Goal: Contribute content: Contribute content

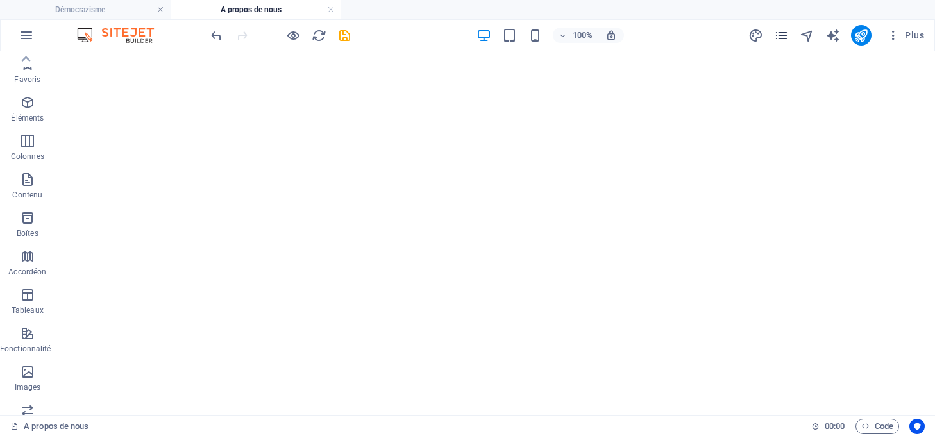
click at [778, 32] on icon "pages" at bounding box center [781, 35] width 15 height 15
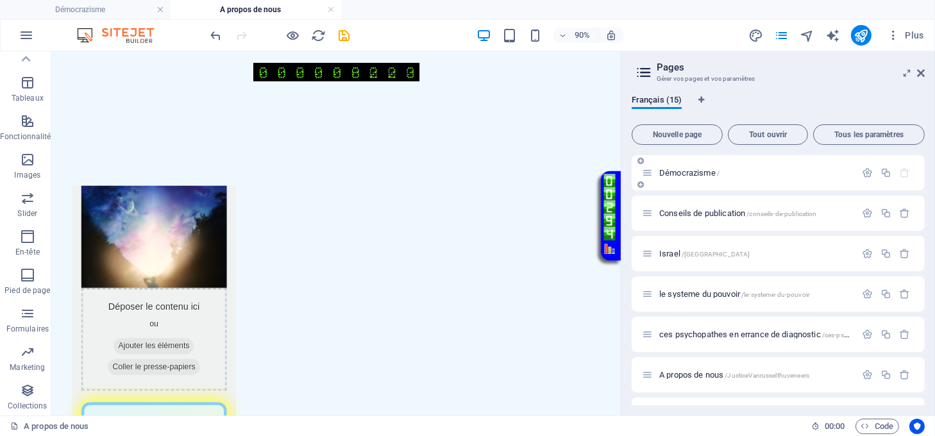
scroll to position [24, 0]
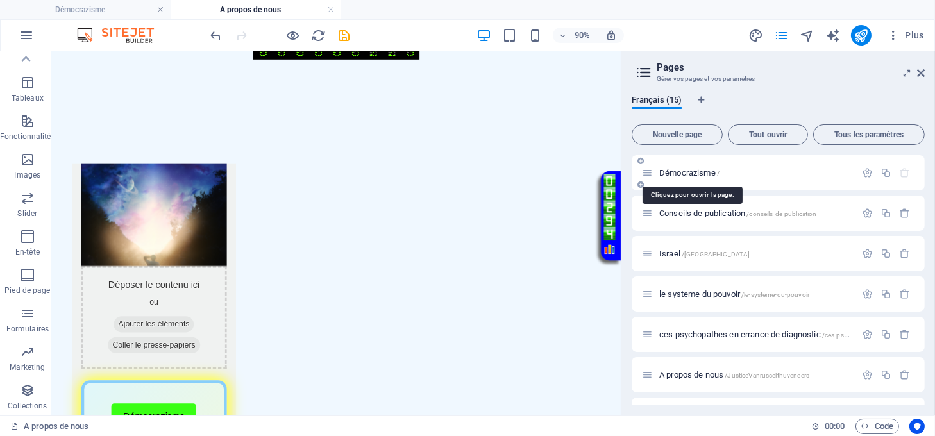
click at [685, 173] on span "Démocrazisme /" at bounding box center [690, 173] width 60 height 10
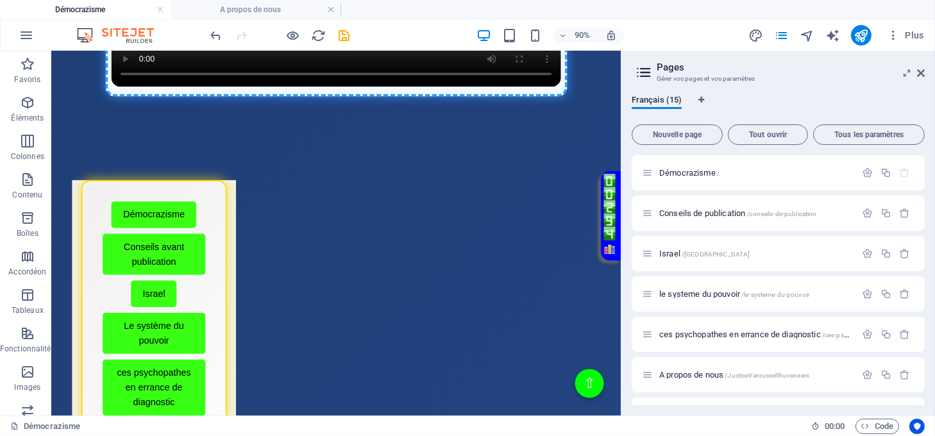
scroll to position [0, 0]
click at [688, 170] on span "Démocrazisme /" at bounding box center [690, 173] width 60 height 10
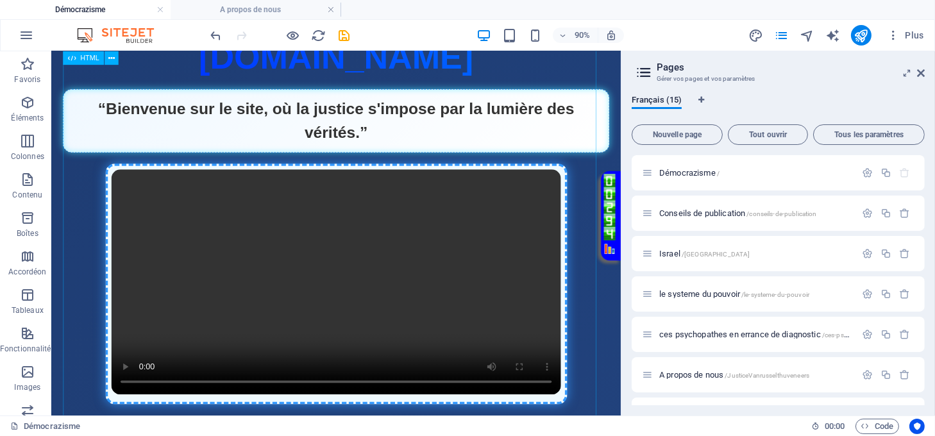
click at [504, 263] on div "Page Éclatante - Démocrazisme [DOMAIN_NAME] “Bienvenue sur le site, où la justi…" at bounding box center [368, 247] width 608 height 434
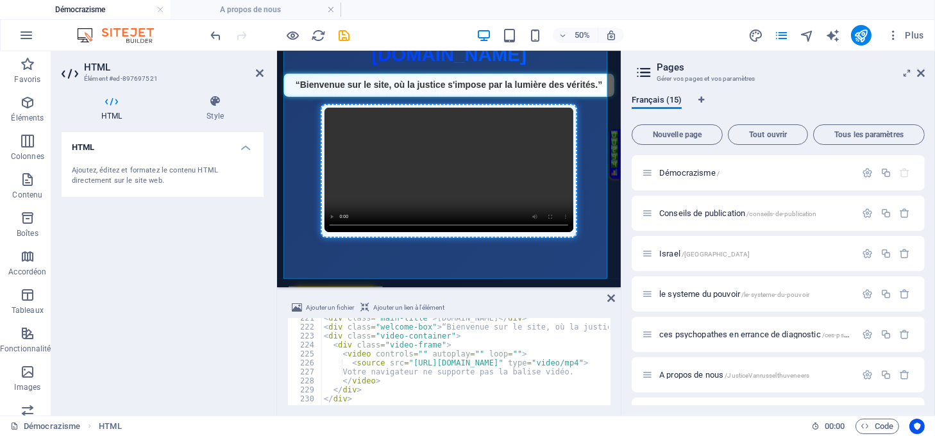
scroll to position [1980, 0]
drag, startPoint x: 567, startPoint y: 361, endPoint x: 515, endPoint y: 362, distance: 51.3
click at [515, 362] on div "< div class = "main-title" > démocrazisme.com </ div > < div class = "welcome-b…" at bounding box center [552, 365] width 463 height 103
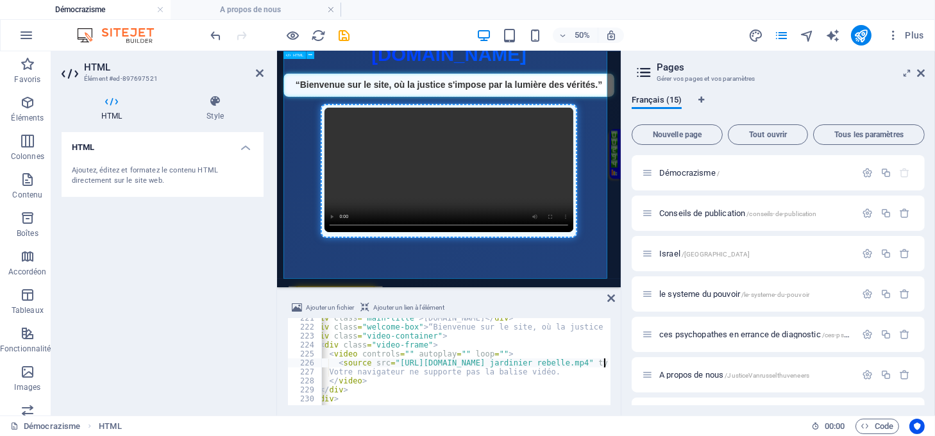
scroll to position [0, 13]
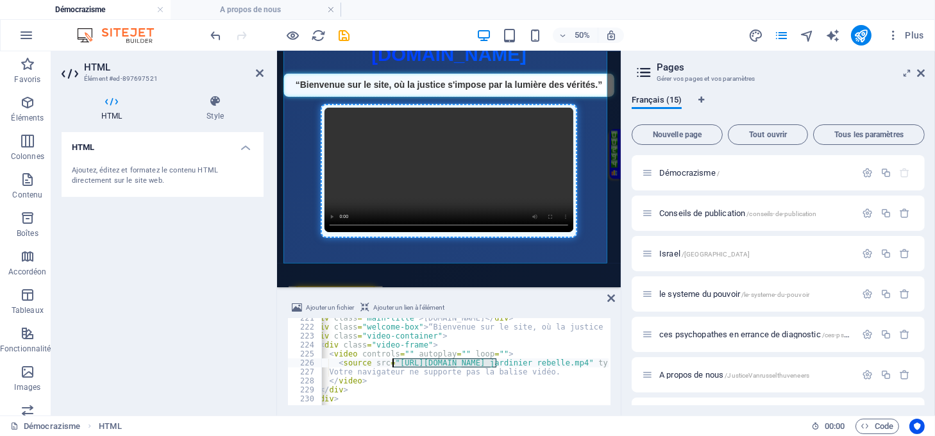
drag, startPoint x: 497, startPoint y: 363, endPoint x: 394, endPoint y: 366, distance: 103.3
click at [394, 366] on div "< div class = "main-title" > démocrazisme.com </ div > < div class = "welcome-b…" at bounding box center [539, 365] width 463 height 103
paste textarea "justicerevelee.be/"
type textarea "<source src="https://justicerevelee.be/Le jardinier rebelle.mp4" type="video/mp…"
click at [613, 296] on icon at bounding box center [612, 298] width 8 height 10
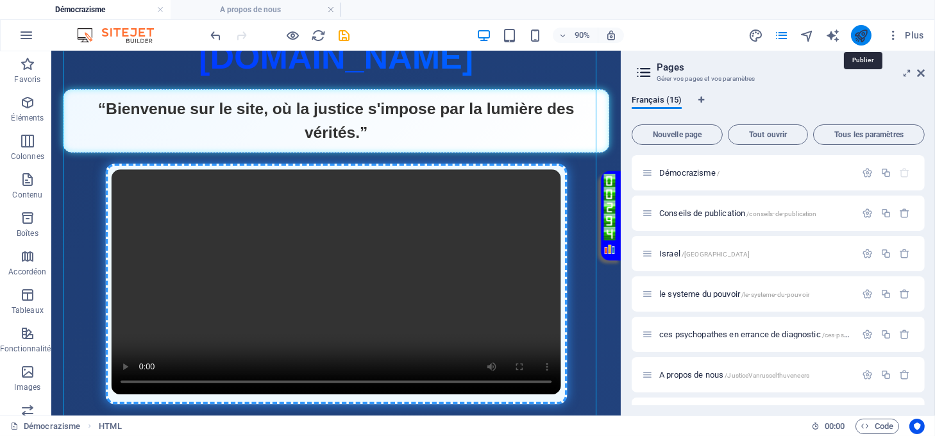
click at [858, 33] on icon "publish" at bounding box center [861, 35] width 15 height 15
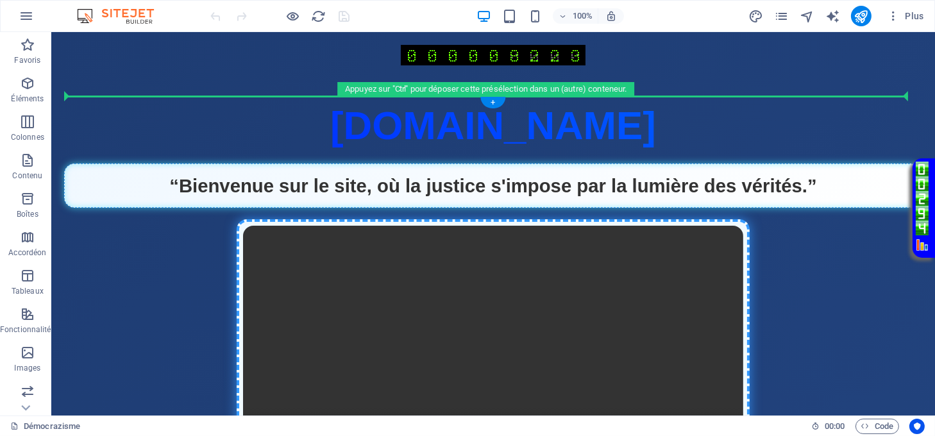
drag, startPoint x: 545, startPoint y: 184, endPoint x: 558, endPoint y: 155, distance: 31.0
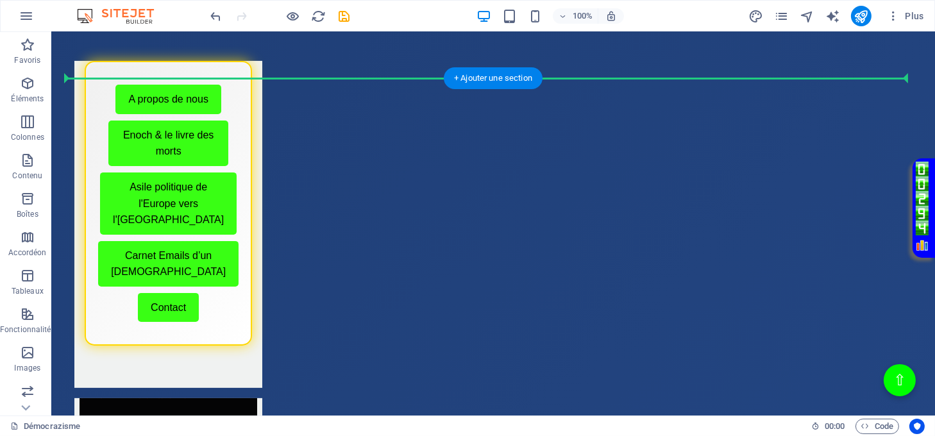
scroll to position [503, 0]
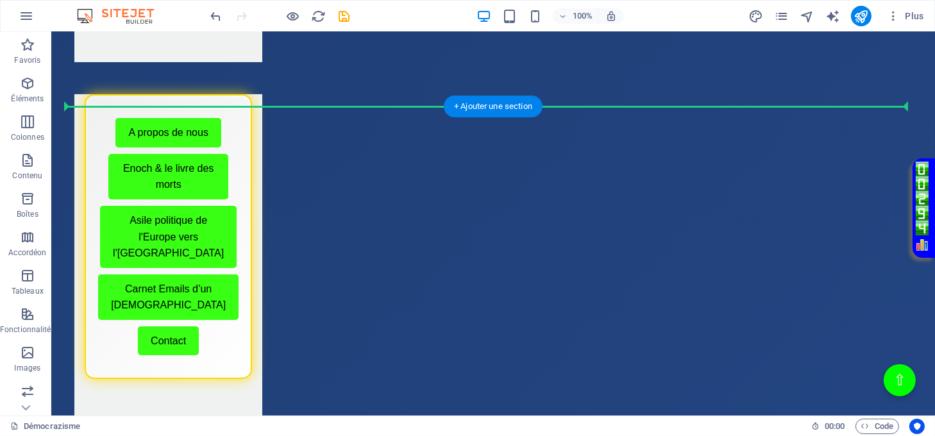
drag, startPoint x: 447, startPoint y: 266, endPoint x: 416, endPoint y: 103, distance: 165.7
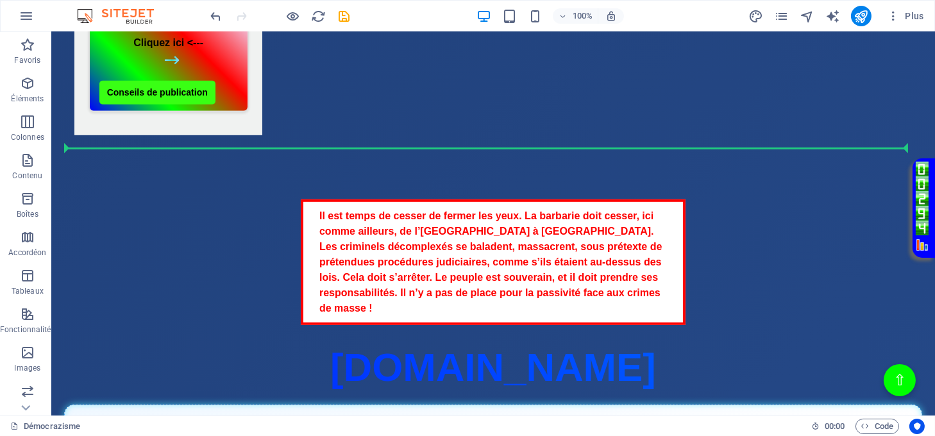
scroll to position [1187, 0]
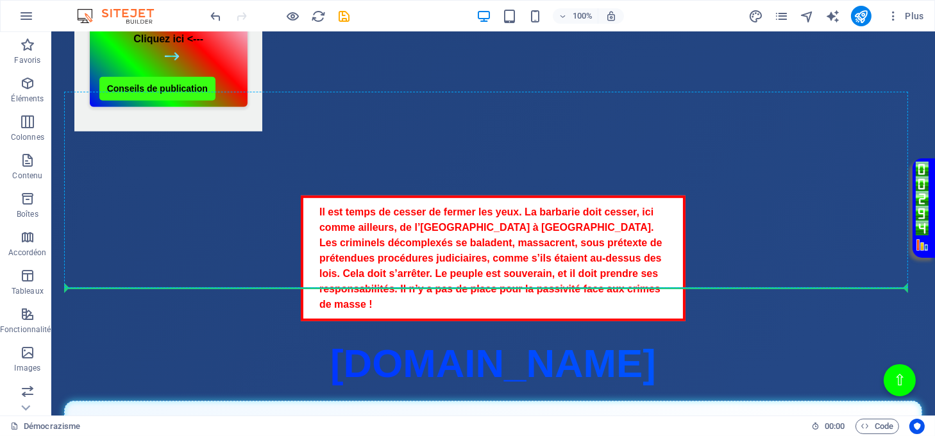
drag, startPoint x: 441, startPoint y: 89, endPoint x: 439, endPoint y: 277, distance: 187.4
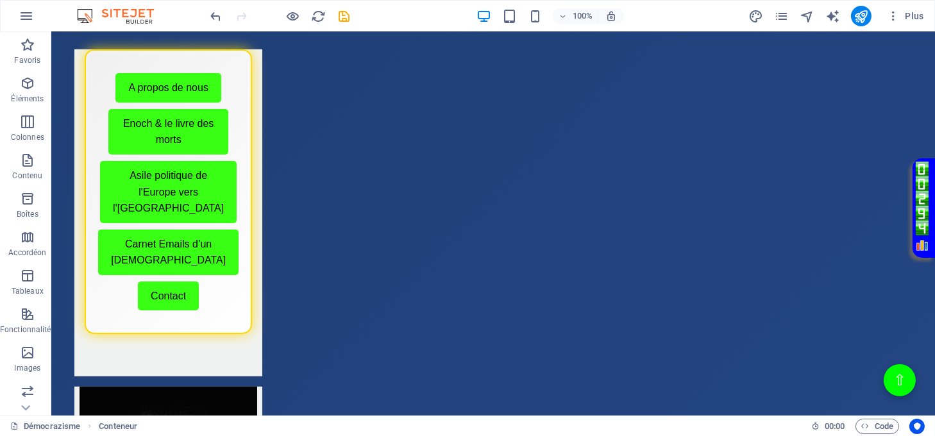
scroll to position [539, 0]
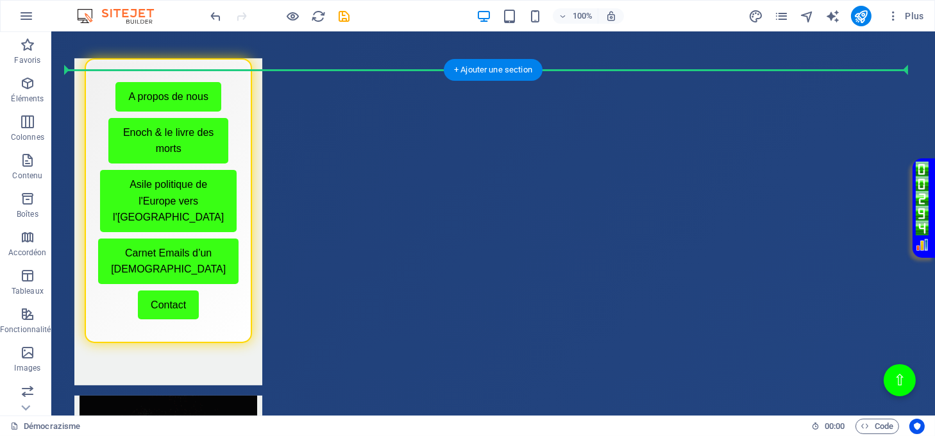
drag, startPoint x: 479, startPoint y: 325, endPoint x: 475, endPoint y: 126, distance: 199.0
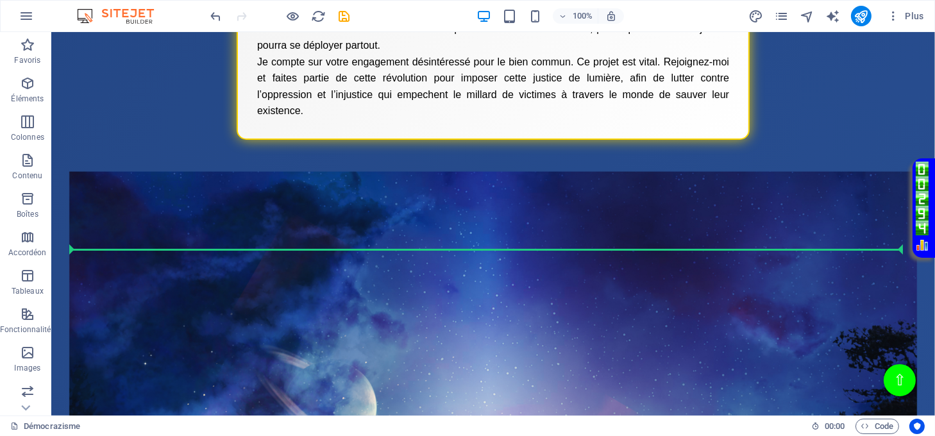
scroll to position [2507, 0]
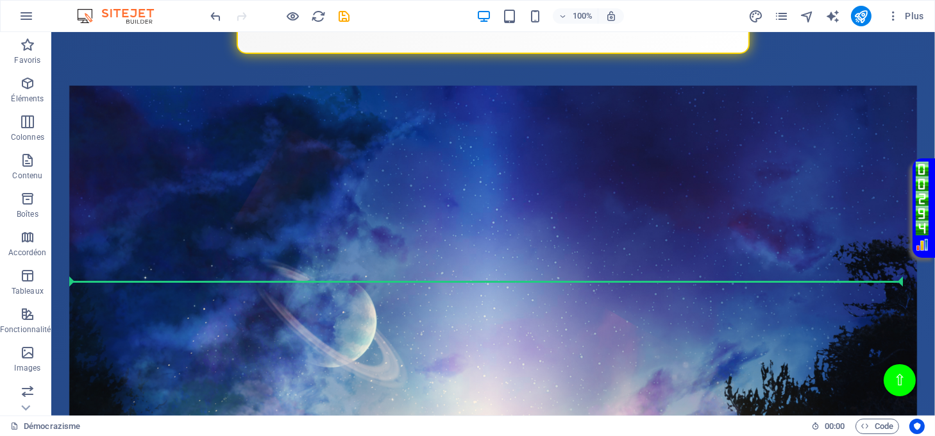
drag, startPoint x: 517, startPoint y: 74, endPoint x: 476, endPoint y: 277, distance: 206.9
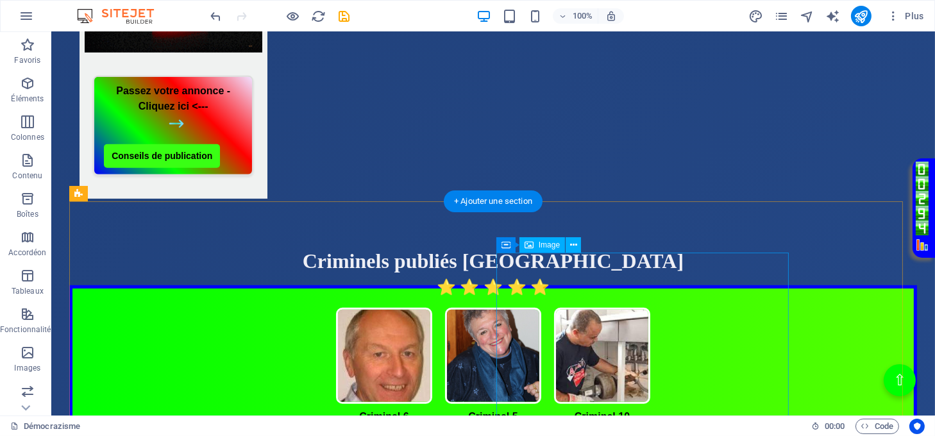
scroll to position [1298, 0]
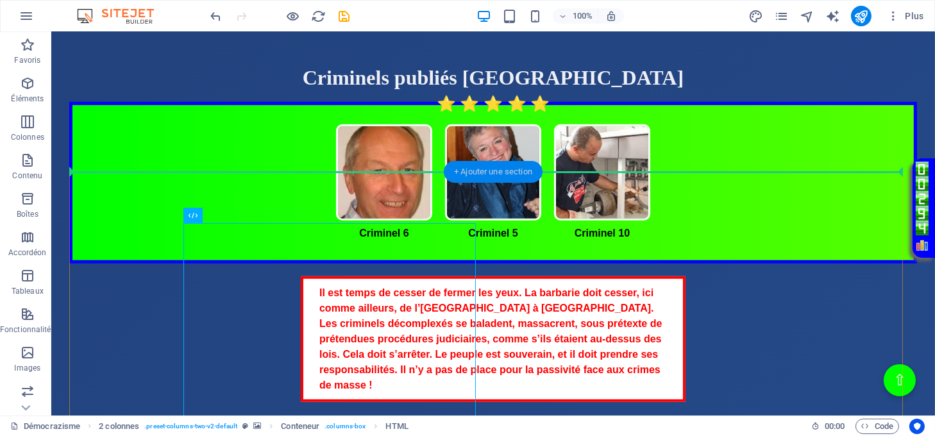
drag, startPoint x: 346, startPoint y: 263, endPoint x: 453, endPoint y: 180, distance: 134.9
drag, startPoint x: 408, startPoint y: 295, endPoint x: 422, endPoint y: 166, distance: 129.7
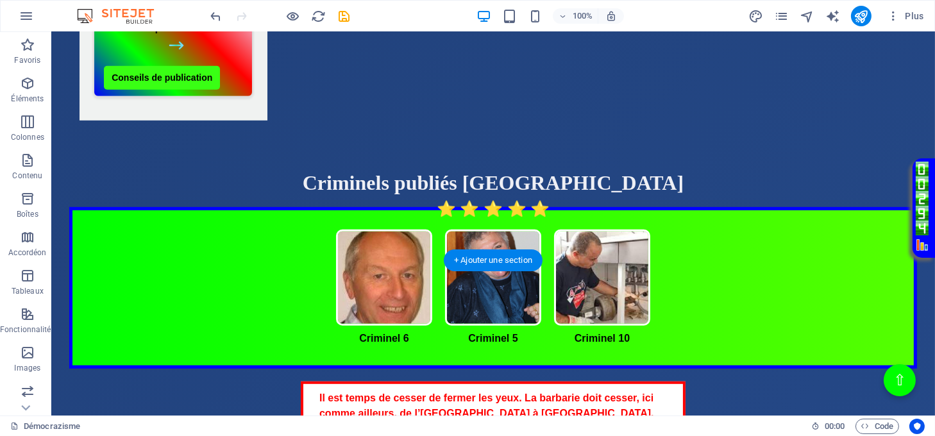
scroll to position [1187, 0]
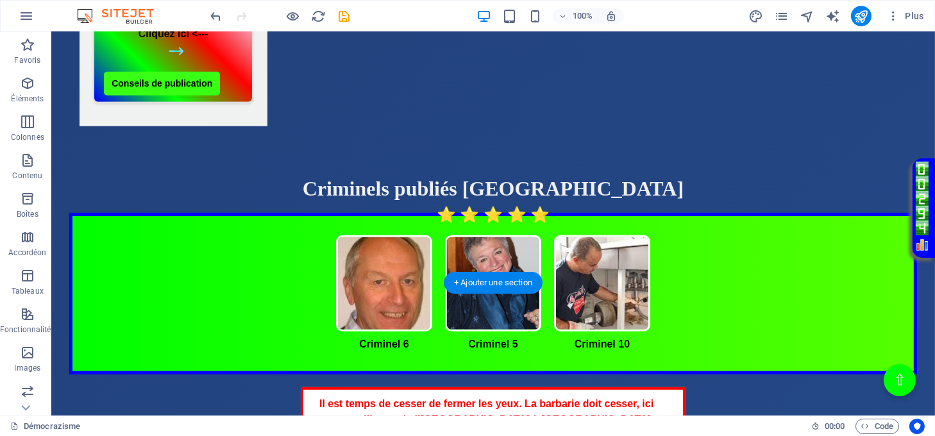
drag, startPoint x: 467, startPoint y: 71, endPoint x: 439, endPoint y: 139, distance: 73.6
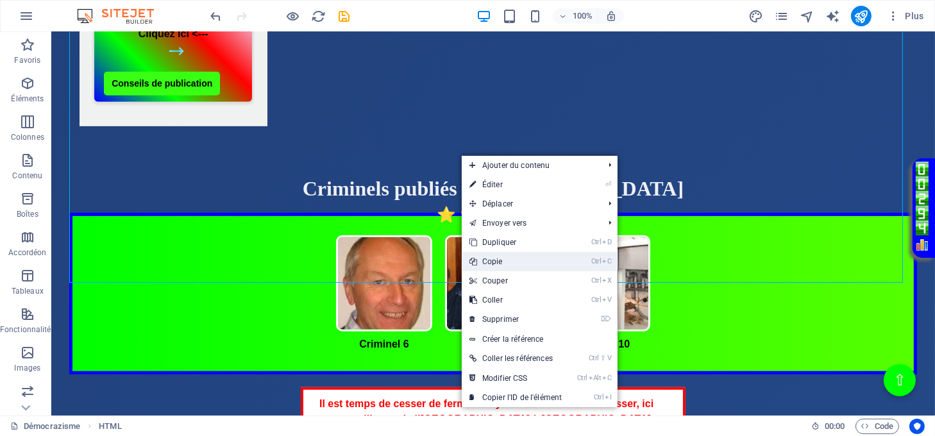
drag, startPoint x: 509, startPoint y: 261, endPoint x: 448, endPoint y: 228, distance: 69.7
click at [509, 261] on link "Ctrl C Copie" at bounding box center [516, 261] width 108 height 19
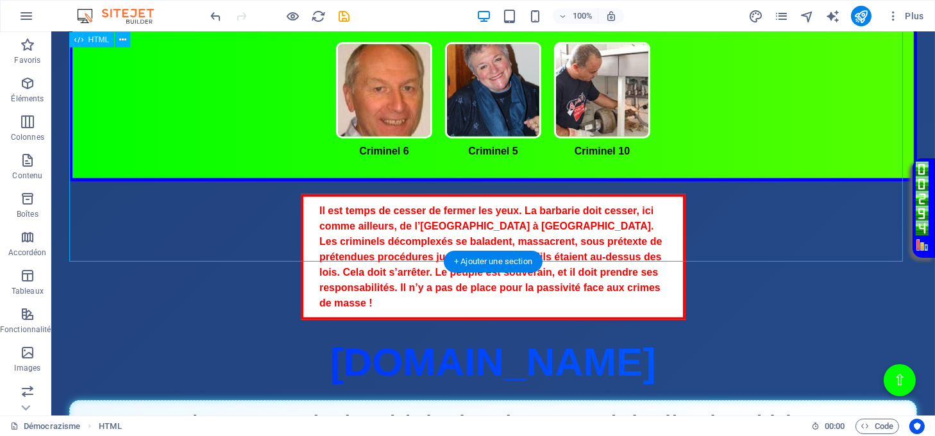
scroll to position [1530, 0]
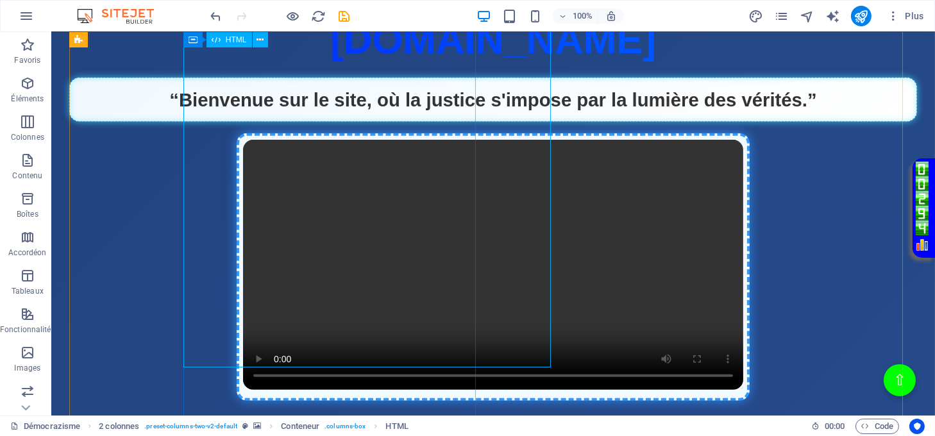
scroll to position [1700, 0]
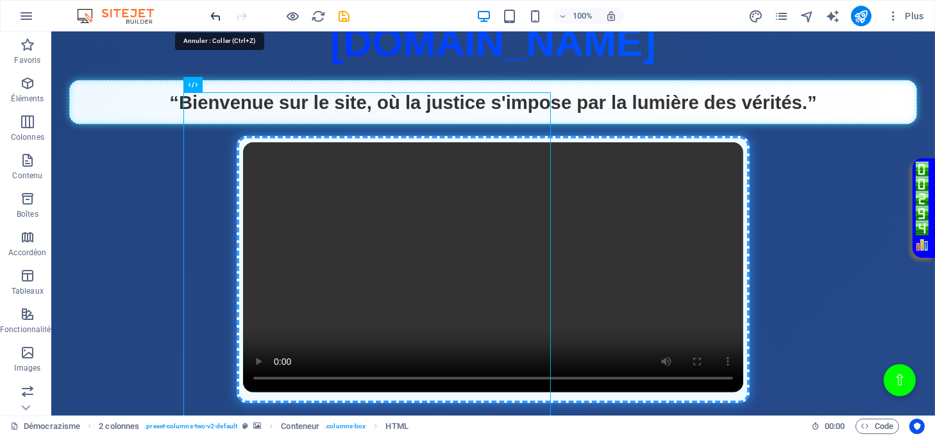
click at [216, 11] on icon "undo" at bounding box center [216, 16] width 15 height 15
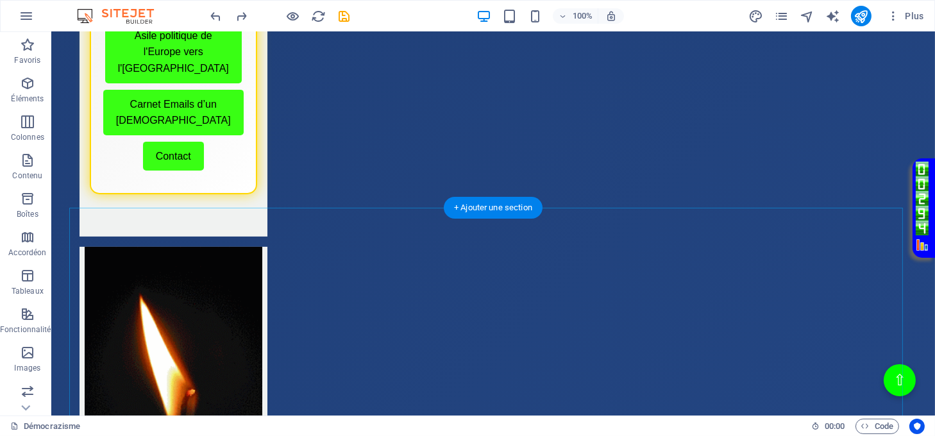
scroll to position [588, 0]
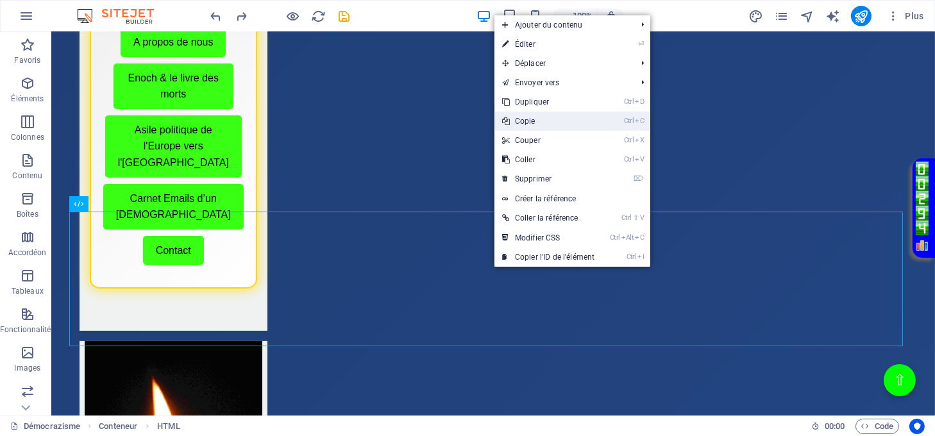
drag, startPoint x: 528, startPoint y: 119, endPoint x: 477, endPoint y: 89, distance: 59.9
click at [528, 119] on link "Ctrl C Copie" at bounding box center [549, 121] width 108 height 19
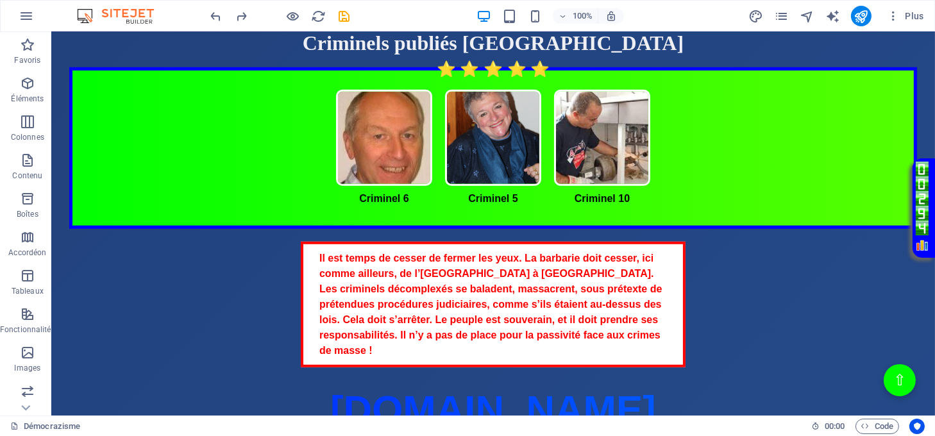
scroll to position [1358, 0]
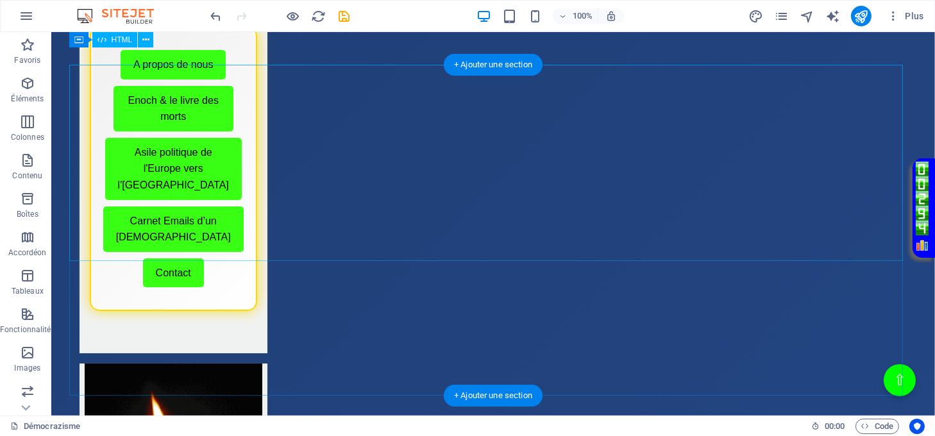
scroll to position [503, 0]
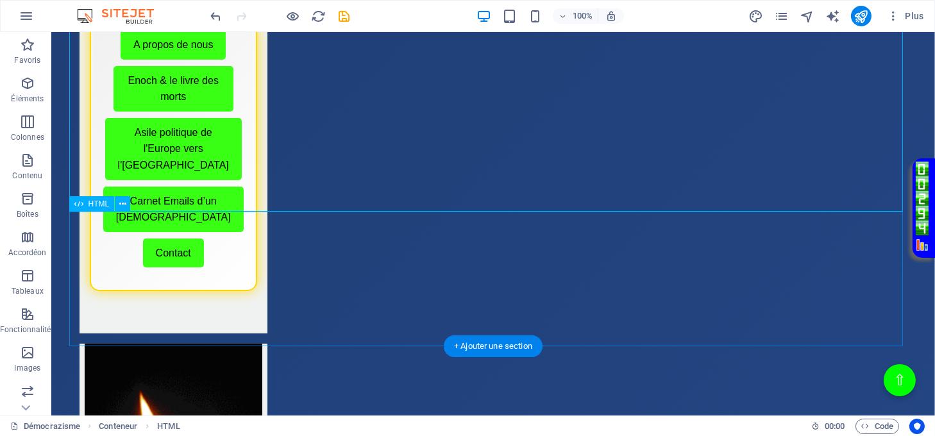
scroll to position [588, 0]
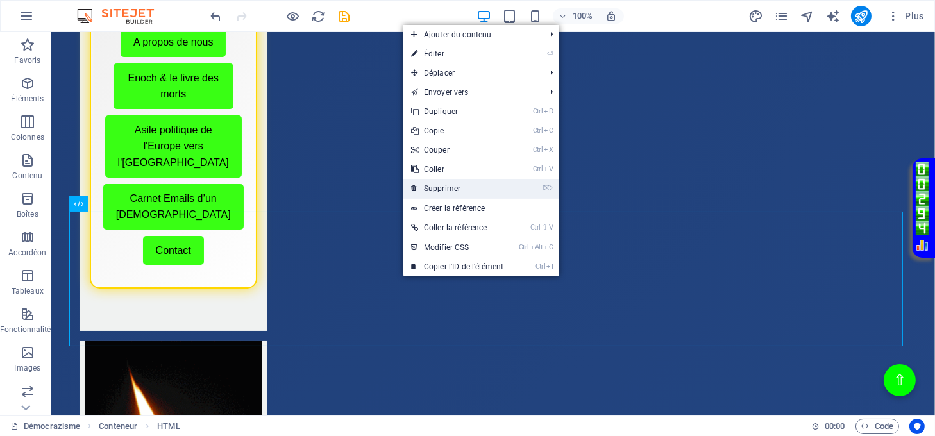
click at [438, 190] on link "⌦ Supprimer" at bounding box center [458, 188] width 108 height 19
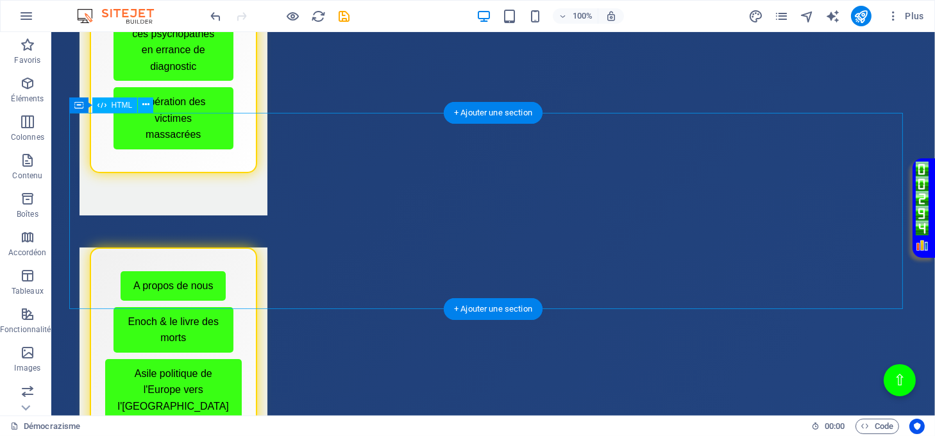
scroll to position [342, 0]
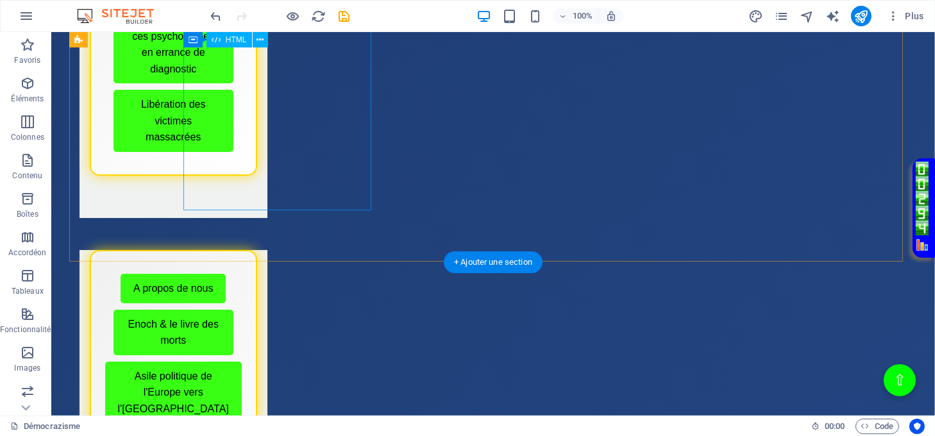
click at [268, 135] on div "Menu de boutons avec cadre scintillant Démocrazisme Conseils avant publication …" at bounding box center [174, 20] width 188 height 396
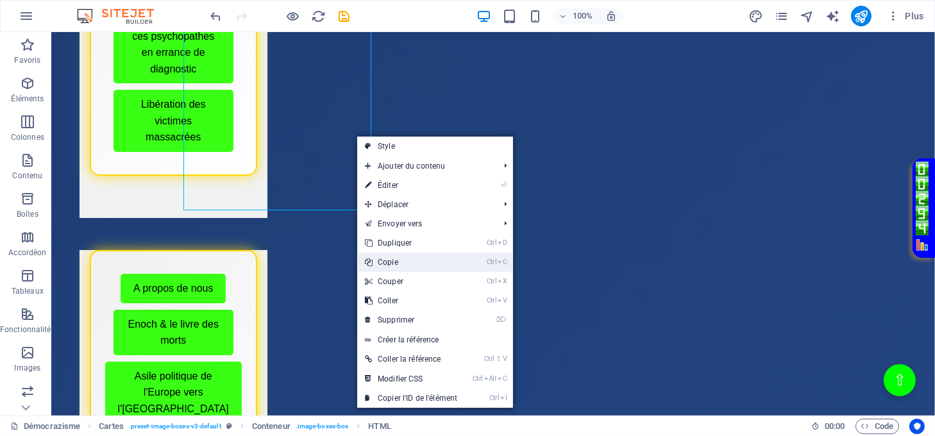
click at [403, 257] on link "Ctrl C Copie" at bounding box center [411, 262] width 108 height 19
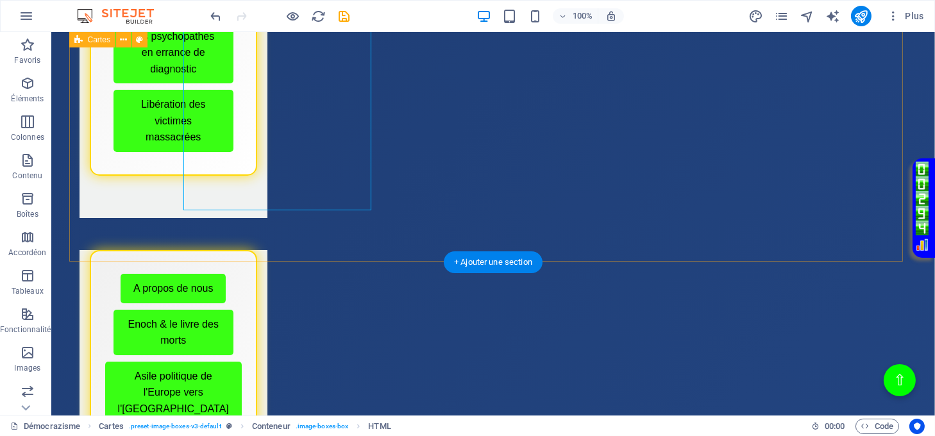
click at [343, 244] on div "Menu de boutons avec cadre scintillant Démocrazisme Conseils avant publication …" at bounding box center [493, 386] width 849 height 1274
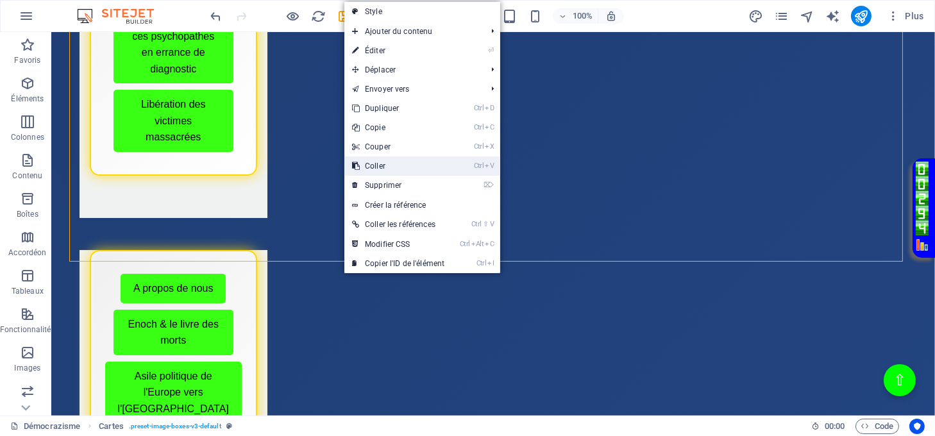
click at [382, 166] on link "Ctrl V Coller" at bounding box center [399, 166] width 108 height 19
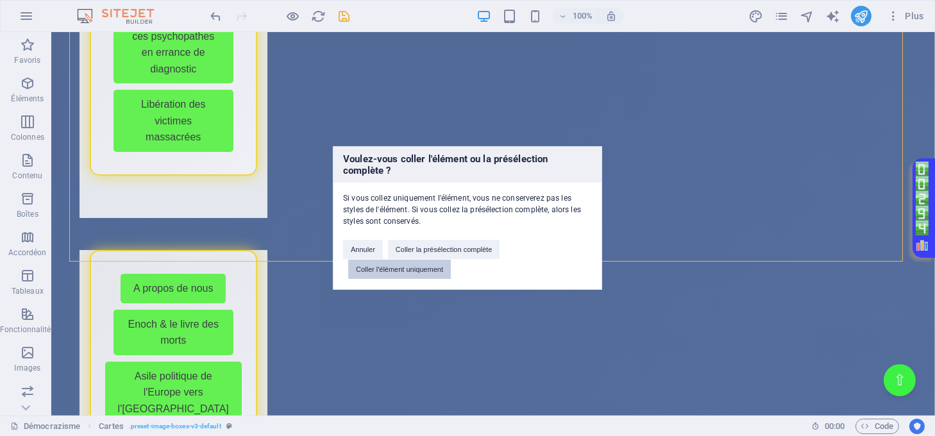
click at [411, 267] on button "Coller l'élément uniquement" at bounding box center [399, 269] width 103 height 19
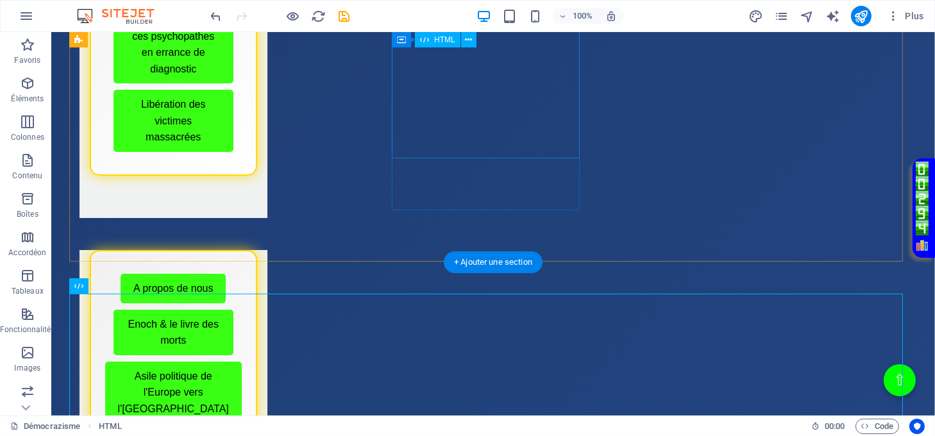
click at [268, 250] on div "Menu de boutons avec cadre scintillant A propos de nous Enoch & le livre des mo…" at bounding box center [174, 413] width 188 height 327
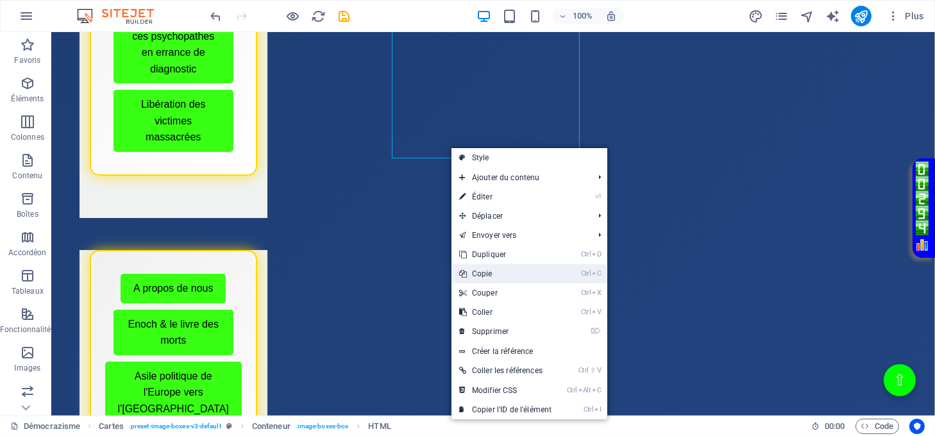
click at [486, 273] on link "Ctrl C Copie" at bounding box center [506, 273] width 108 height 19
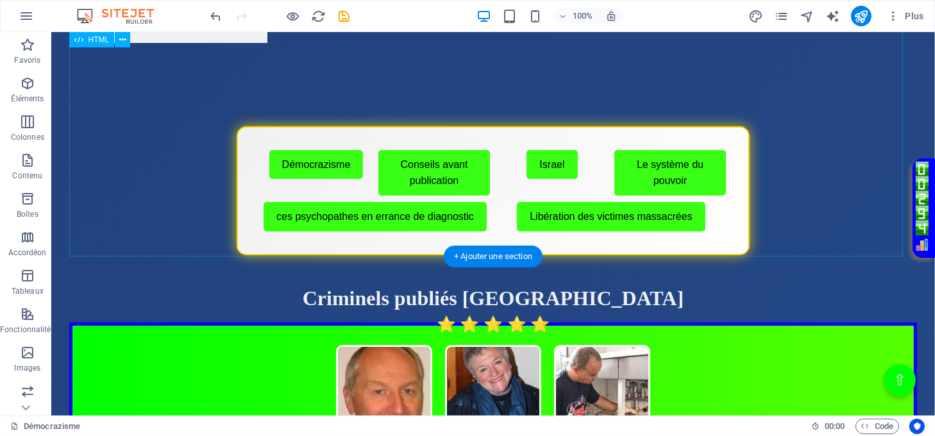
scroll to position [1540, 0]
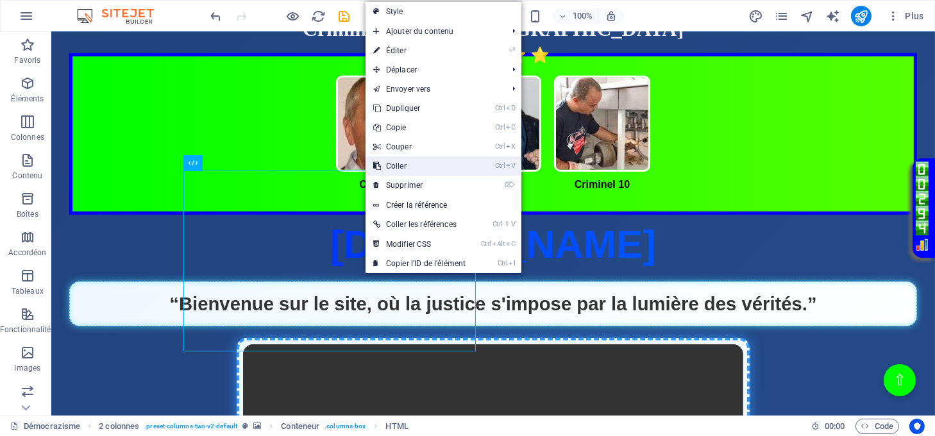
click at [399, 162] on link "Ctrl V Coller" at bounding box center [420, 166] width 108 height 19
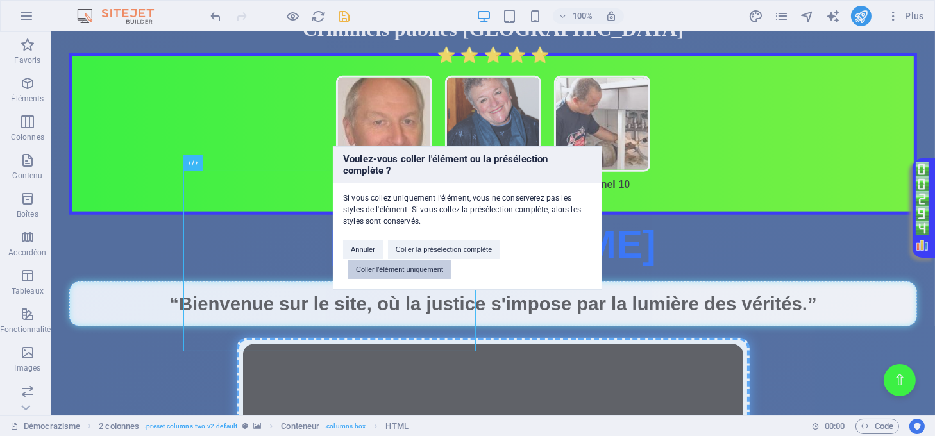
drag, startPoint x: 436, startPoint y: 261, endPoint x: 385, endPoint y: 228, distance: 60.9
click at [436, 261] on button "Coller l'élément uniquement" at bounding box center [399, 269] width 103 height 19
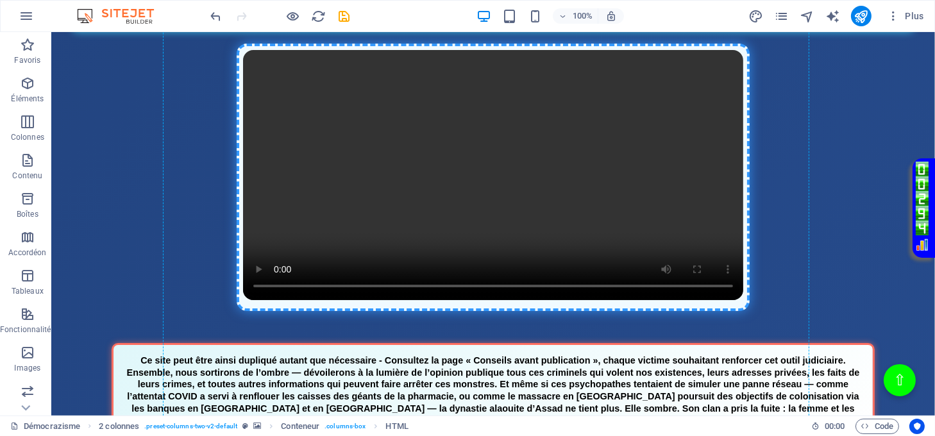
scroll to position [1882, 0]
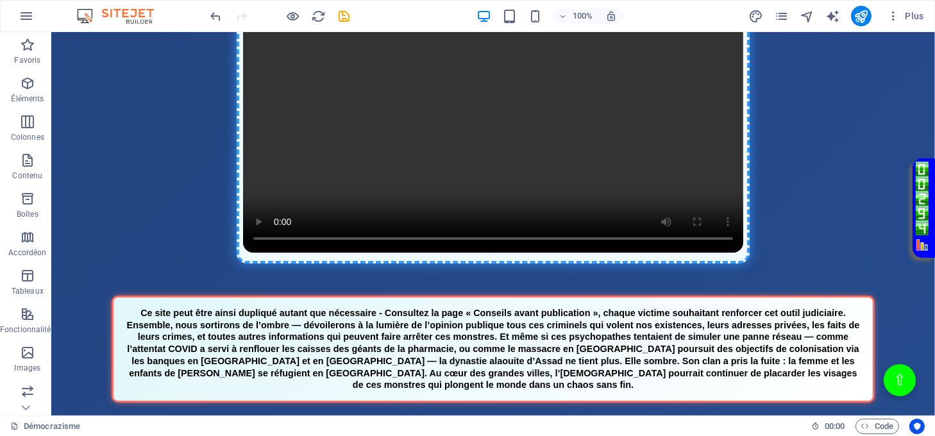
drag, startPoint x: 354, startPoint y: 123, endPoint x: 348, endPoint y: 203, distance: 79.8
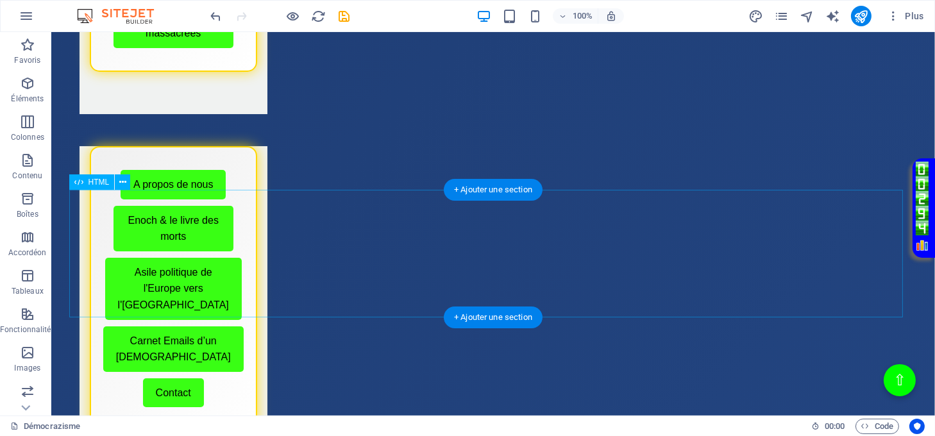
scroll to position [427, 0]
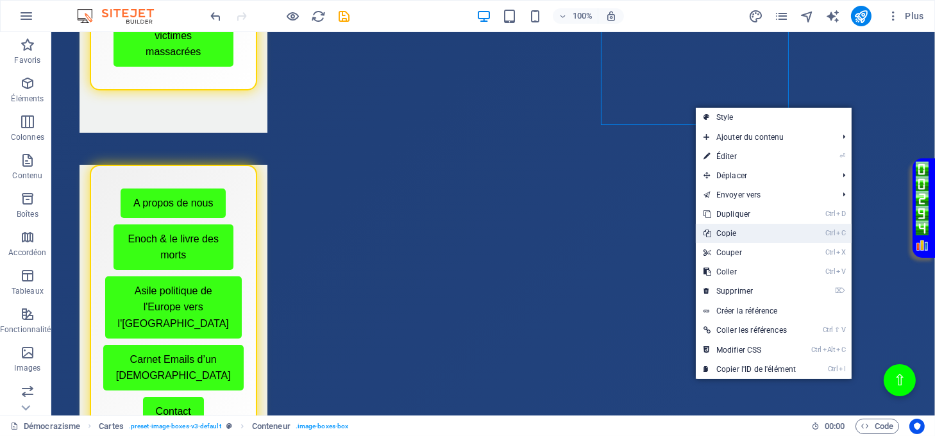
click at [736, 230] on link "Ctrl C Copie" at bounding box center [750, 233] width 108 height 19
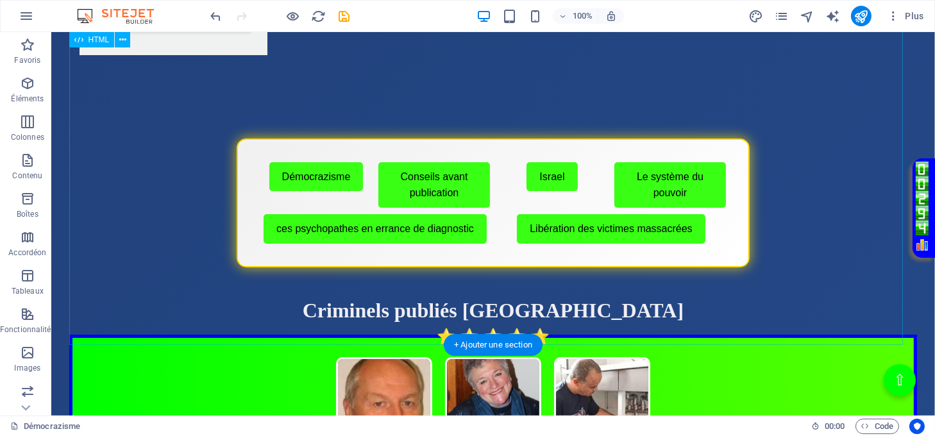
scroll to position [1369, 0]
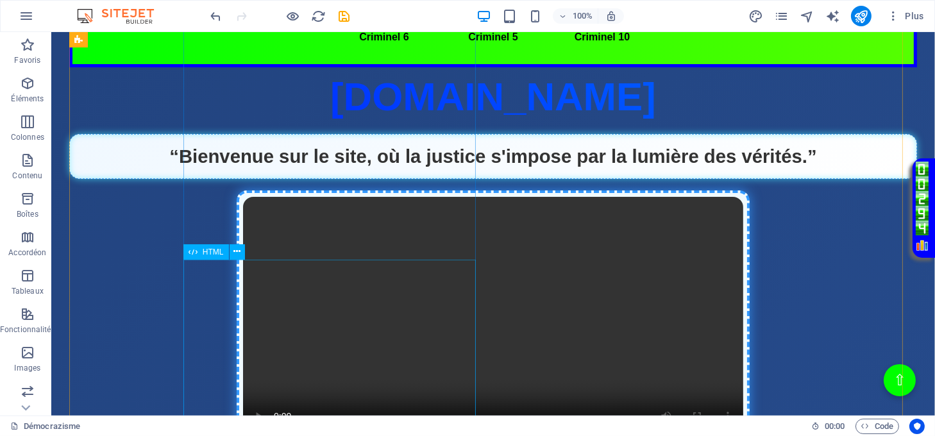
scroll to position [1711, 0]
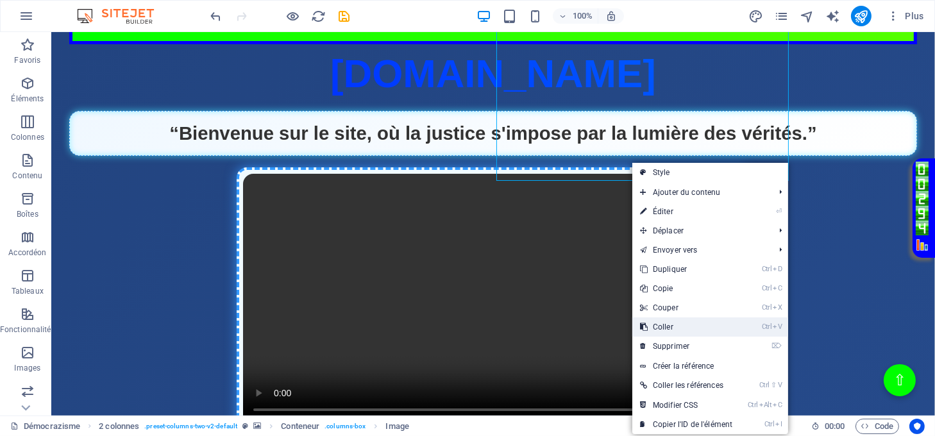
click at [668, 319] on link "Ctrl V Coller" at bounding box center [687, 327] width 108 height 19
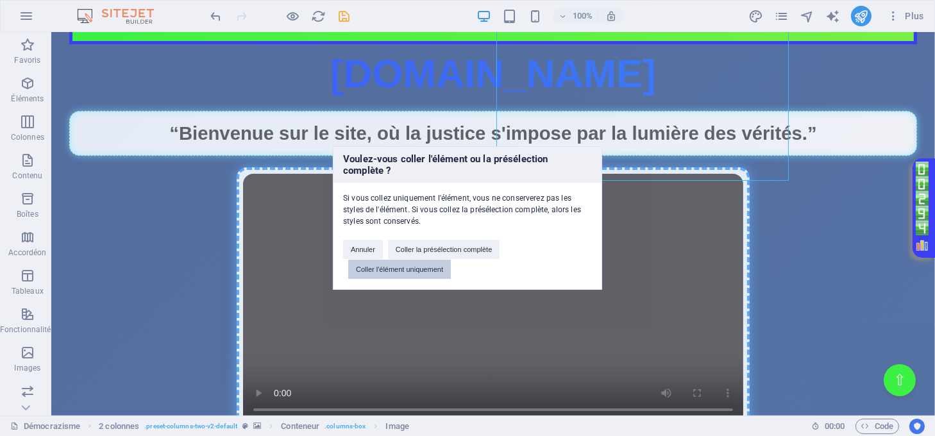
drag, startPoint x: 415, startPoint y: 269, endPoint x: 388, endPoint y: 237, distance: 41.9
click at [415, 269] on button "Coller l'élément uniquement" at bounding box center [399, 269] width 103 height 19
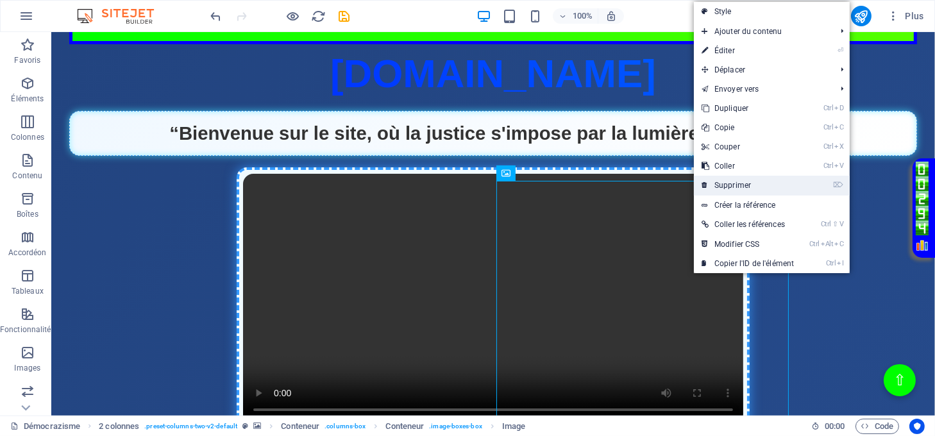
click at [717, 178] on link "⌦ Supprimer" at bounding box center [748, 185] width 108 height 19
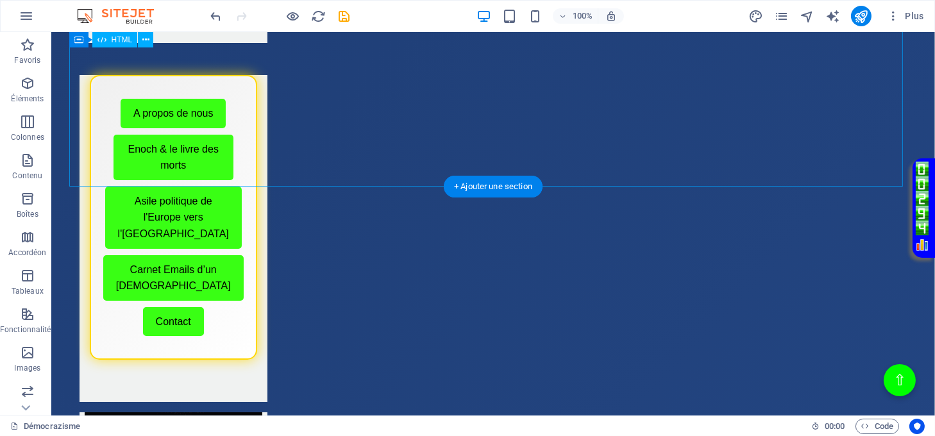
scroll to position [513, 0]
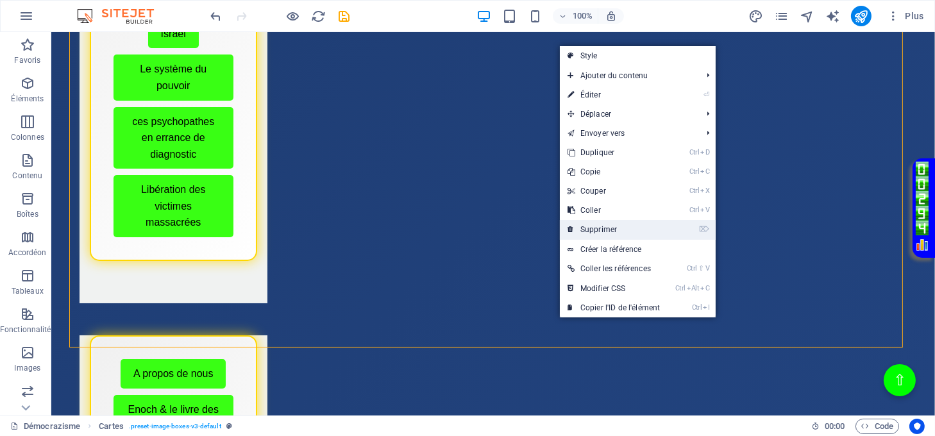
click at [597, 226] on link "⌦ Supprimer" at bounding box center [614, 229] width 108 height 19
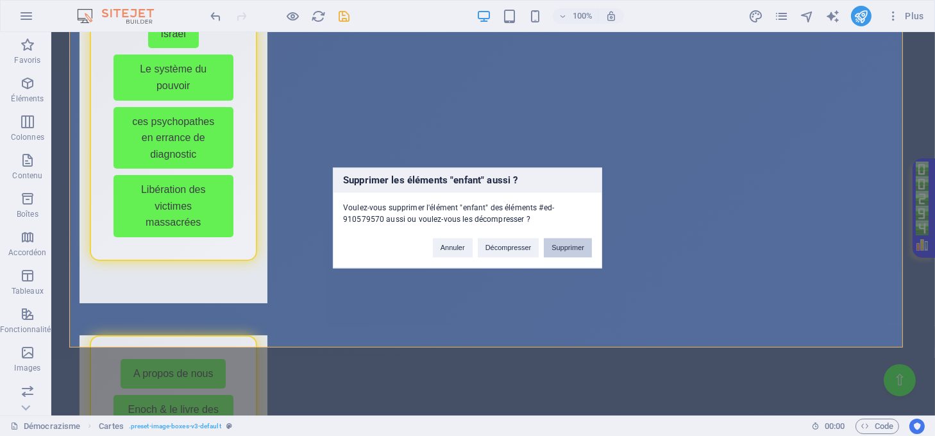
click at [581, 248] on button "Supprimer" at bounding box center [568, 248] width 48 height 19
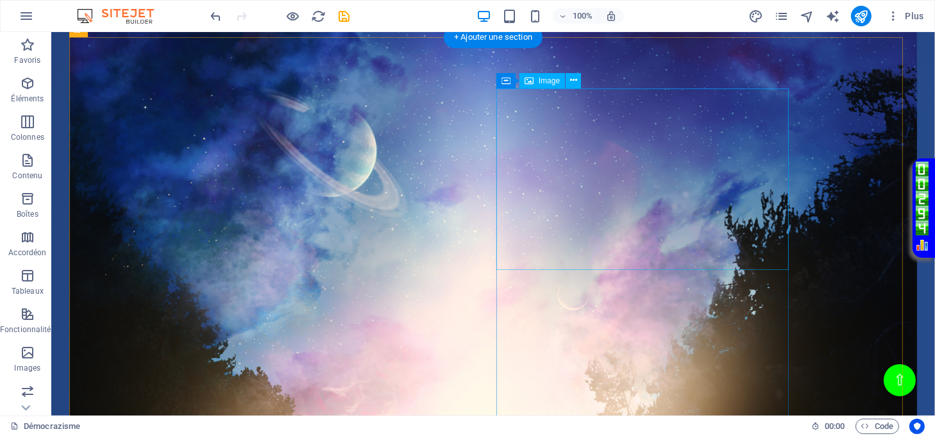
scroll to position [1283, 0]
